Goal: Transaction & Acquisition: Purchase product/service

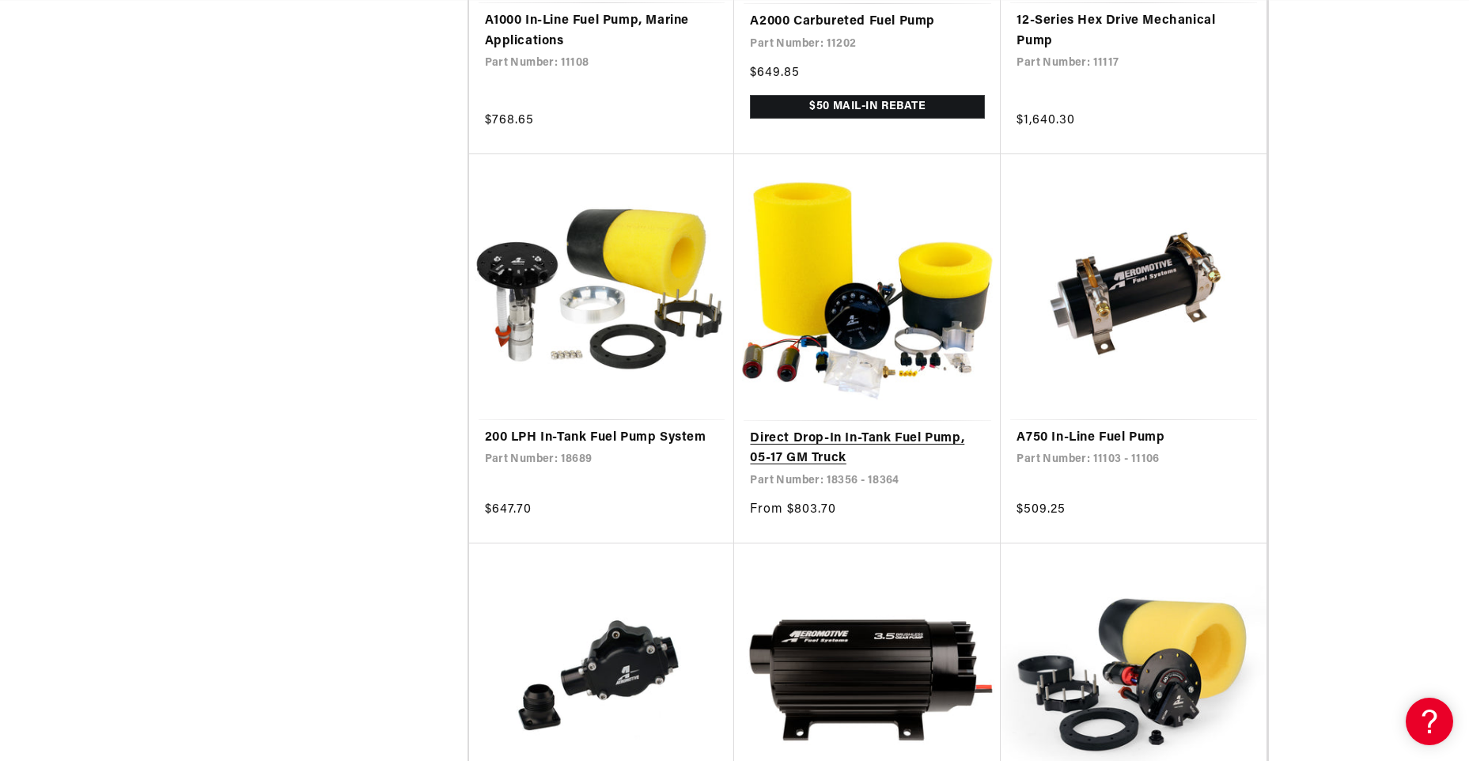
scroll to position [2531, 0]
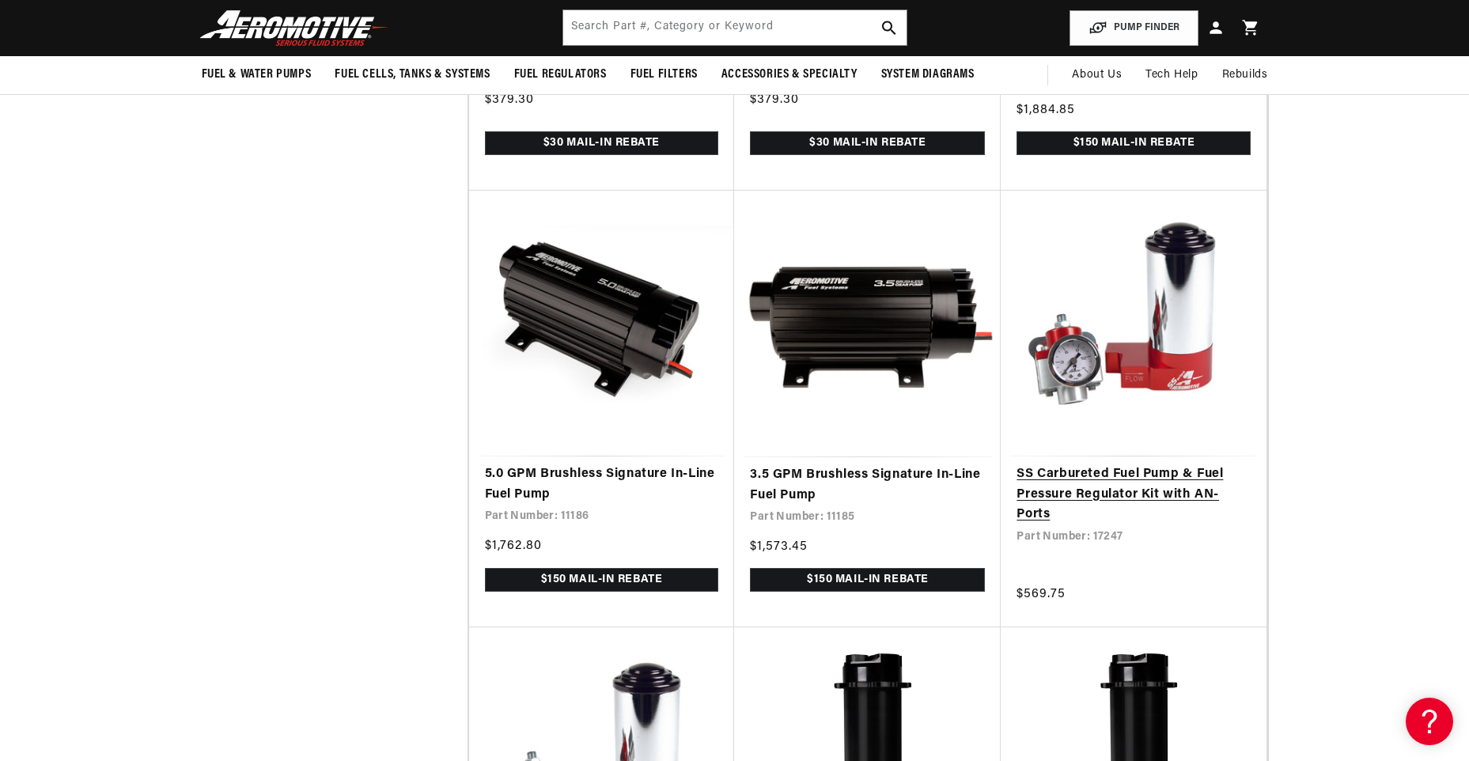
click at [1152, 497] on link "SS Carbureted Fuel Pump & Fuel Pressure Regulator Kit with AN- Ports" at bounding box center [1134, 494] width 234 height 61
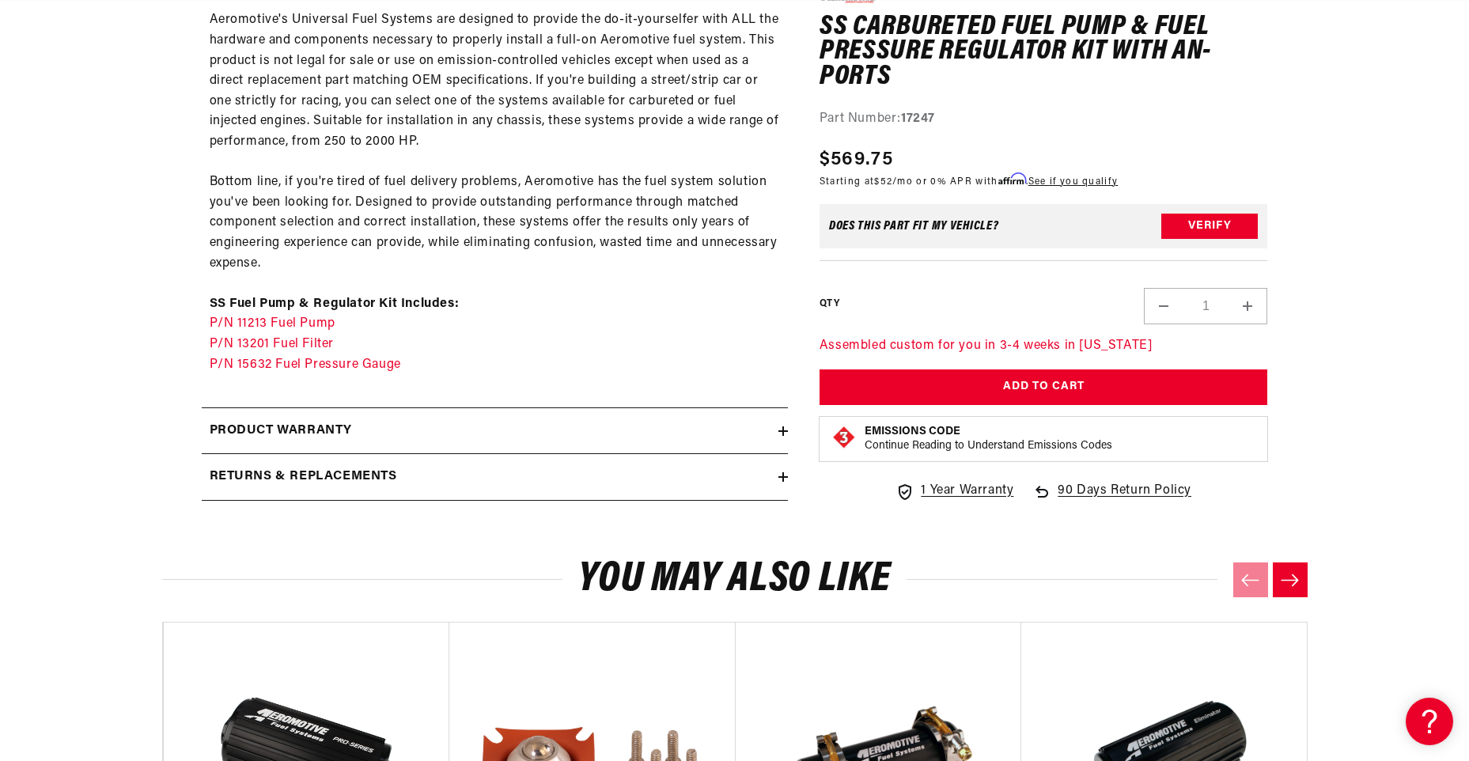
scroll to position [0, 2916]
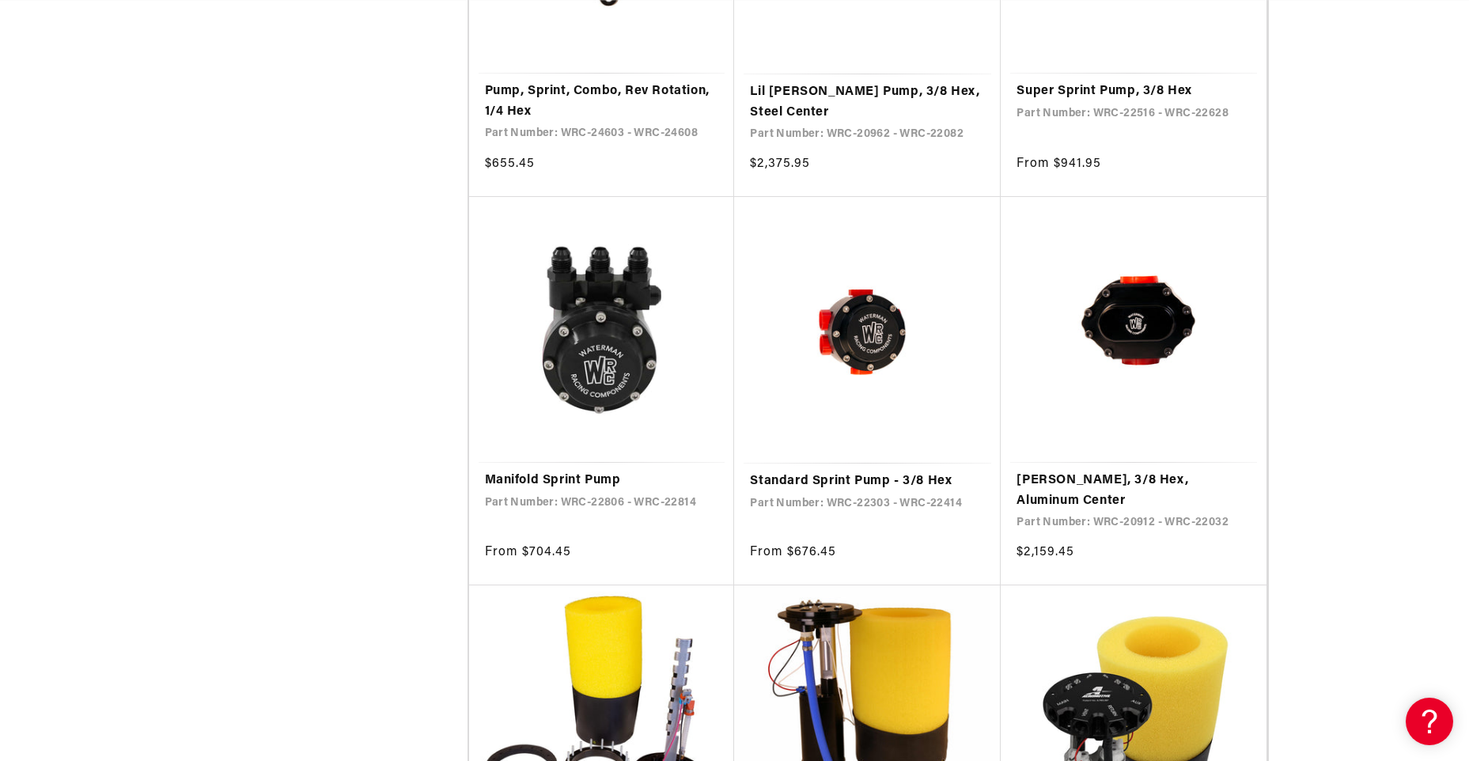
scroll to position [2927, 0]
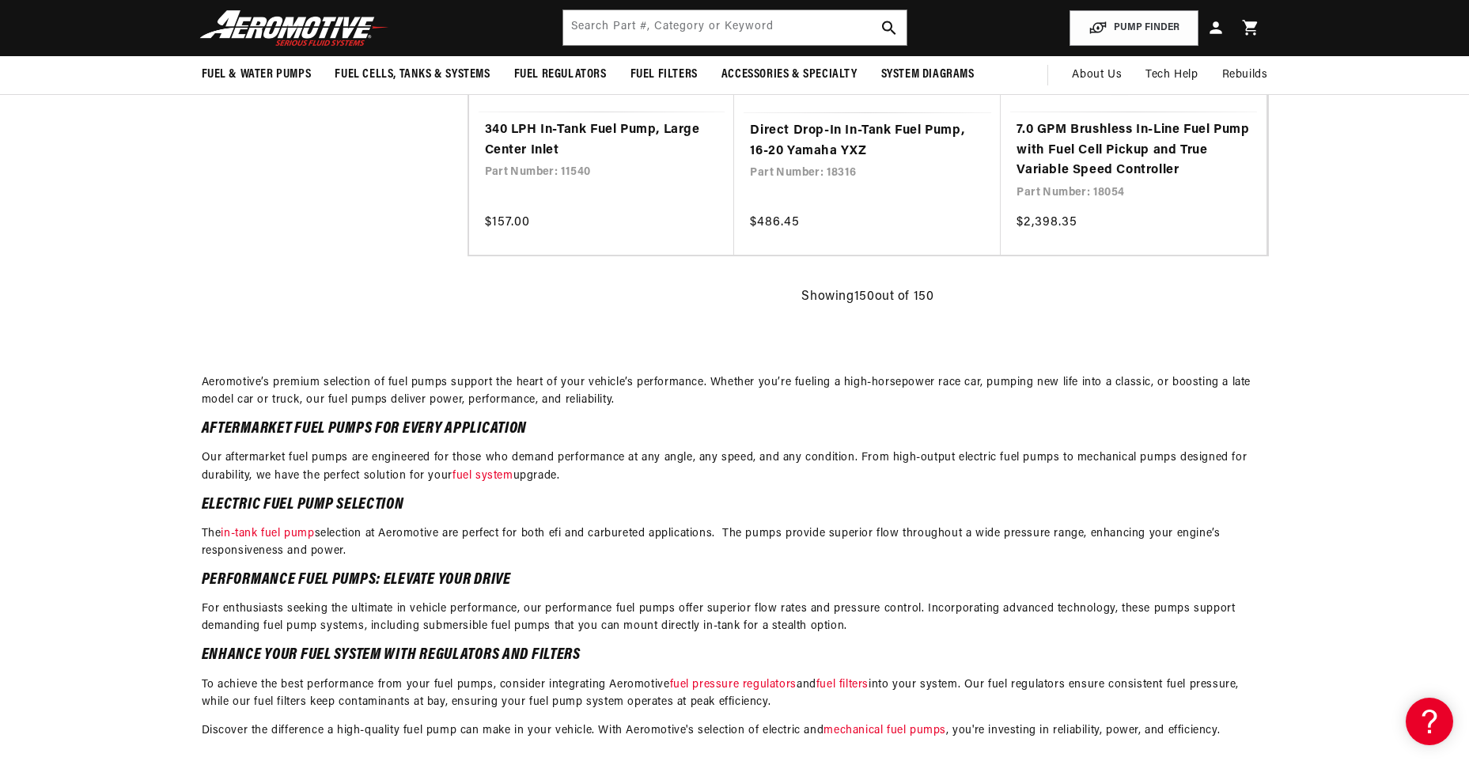
scroll to position [3797, 0]
